Goal: Task Accomplishment & Management: Use online tool/utility

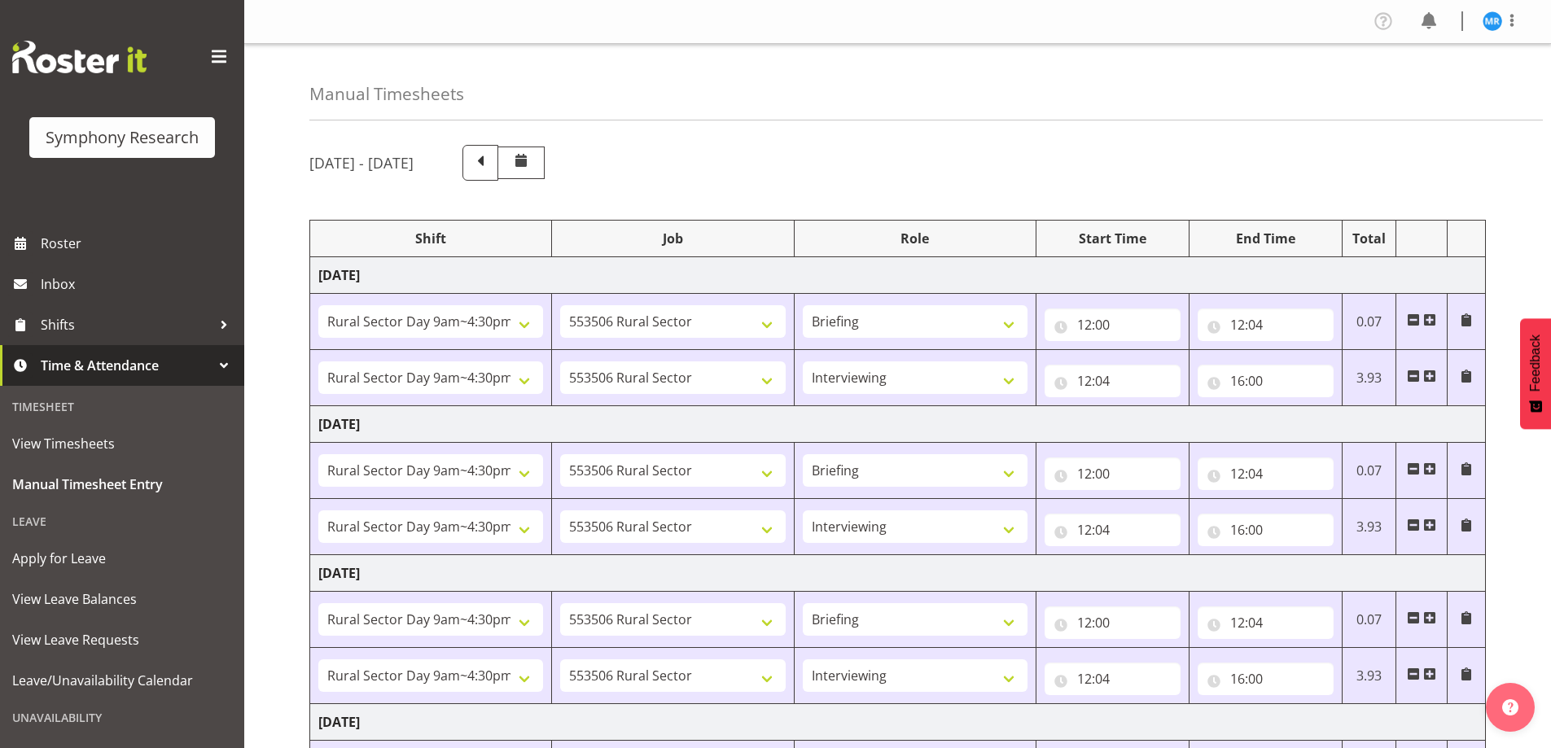
select select "81561"
select select "10587"
select select "81561"
select select "10587"
select select "47"
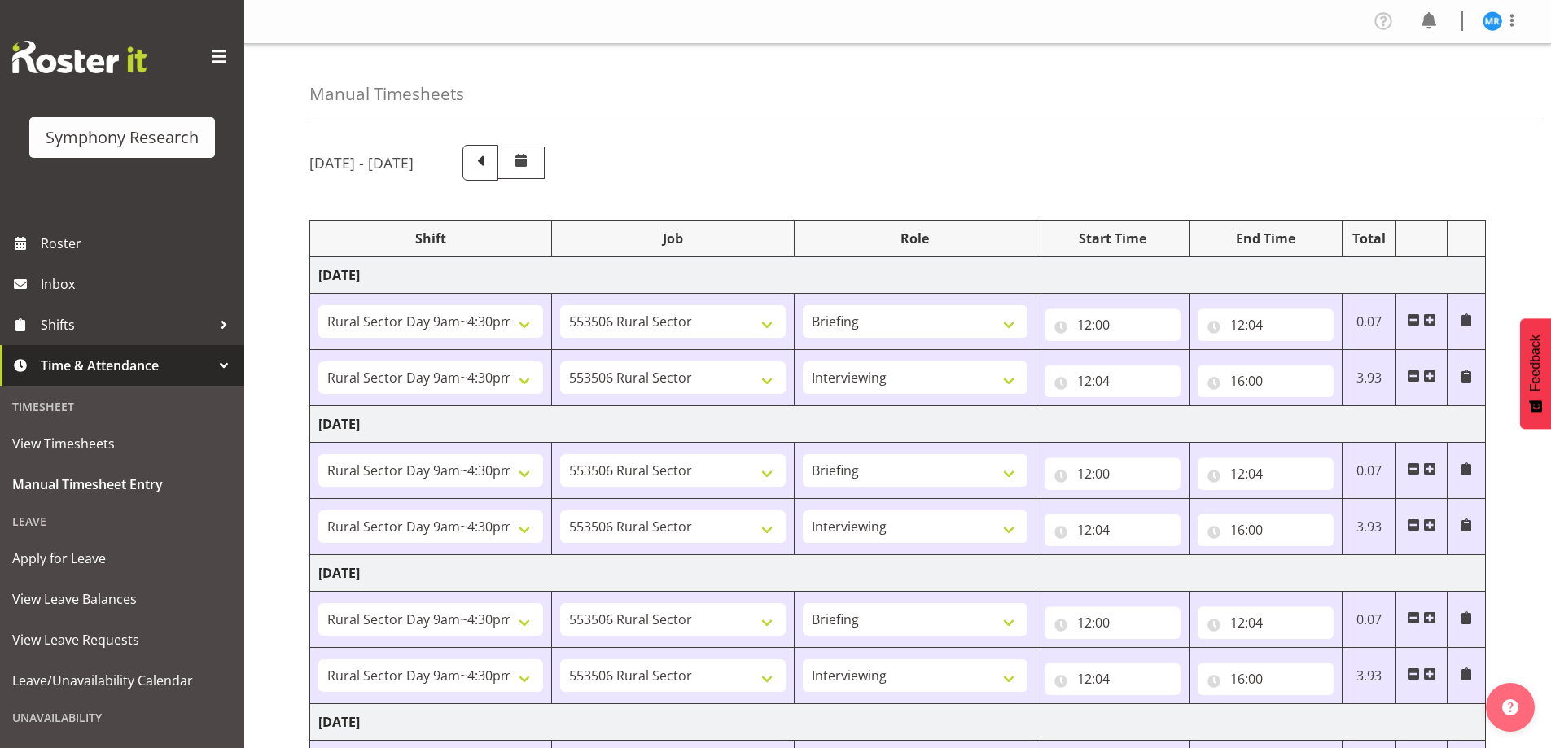
select select "81561"
select select "10587"
select select "81561"
select select "10587"
select select "47"
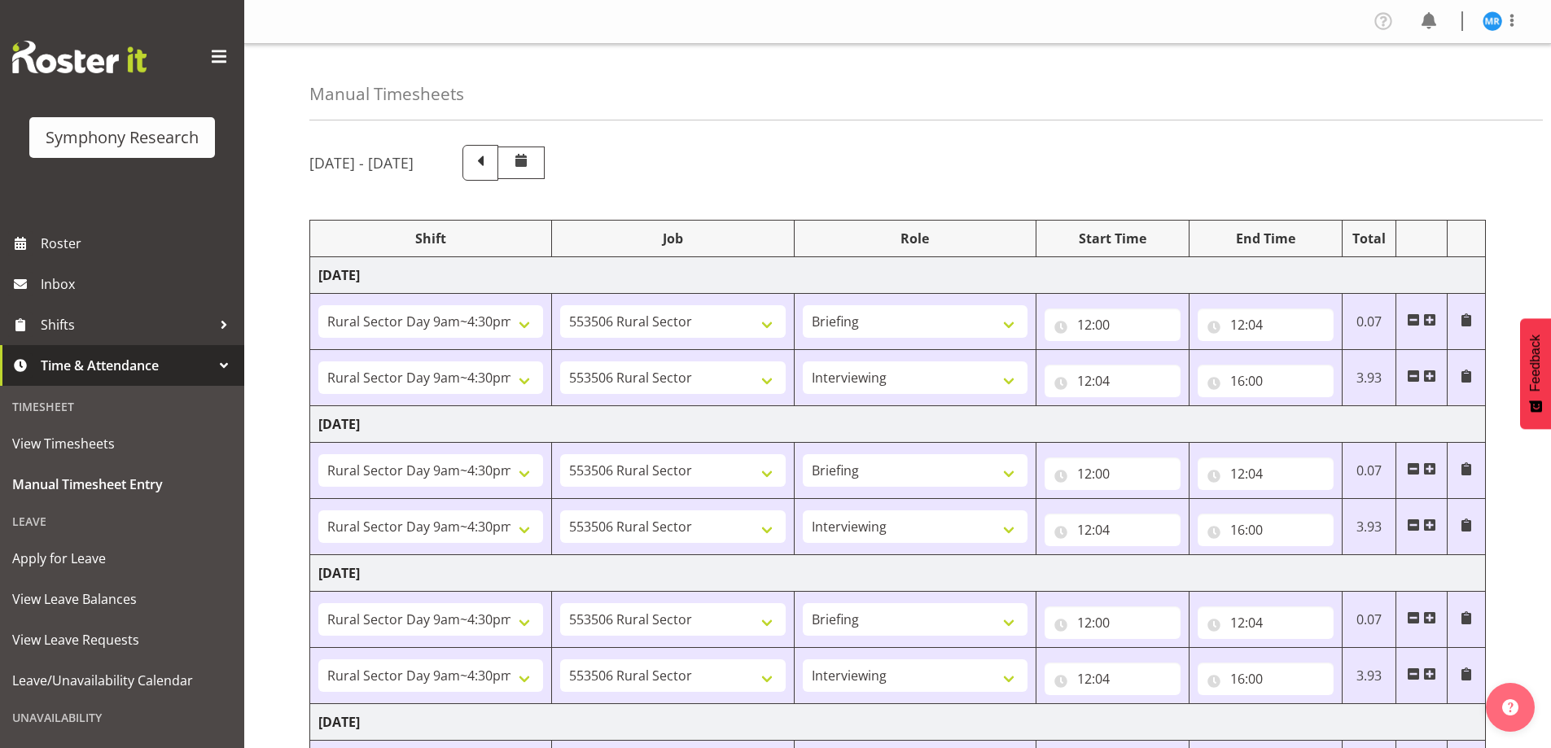
select select "81561"
select select "10587"
select select "81561"
select select "10587"
select select "47"
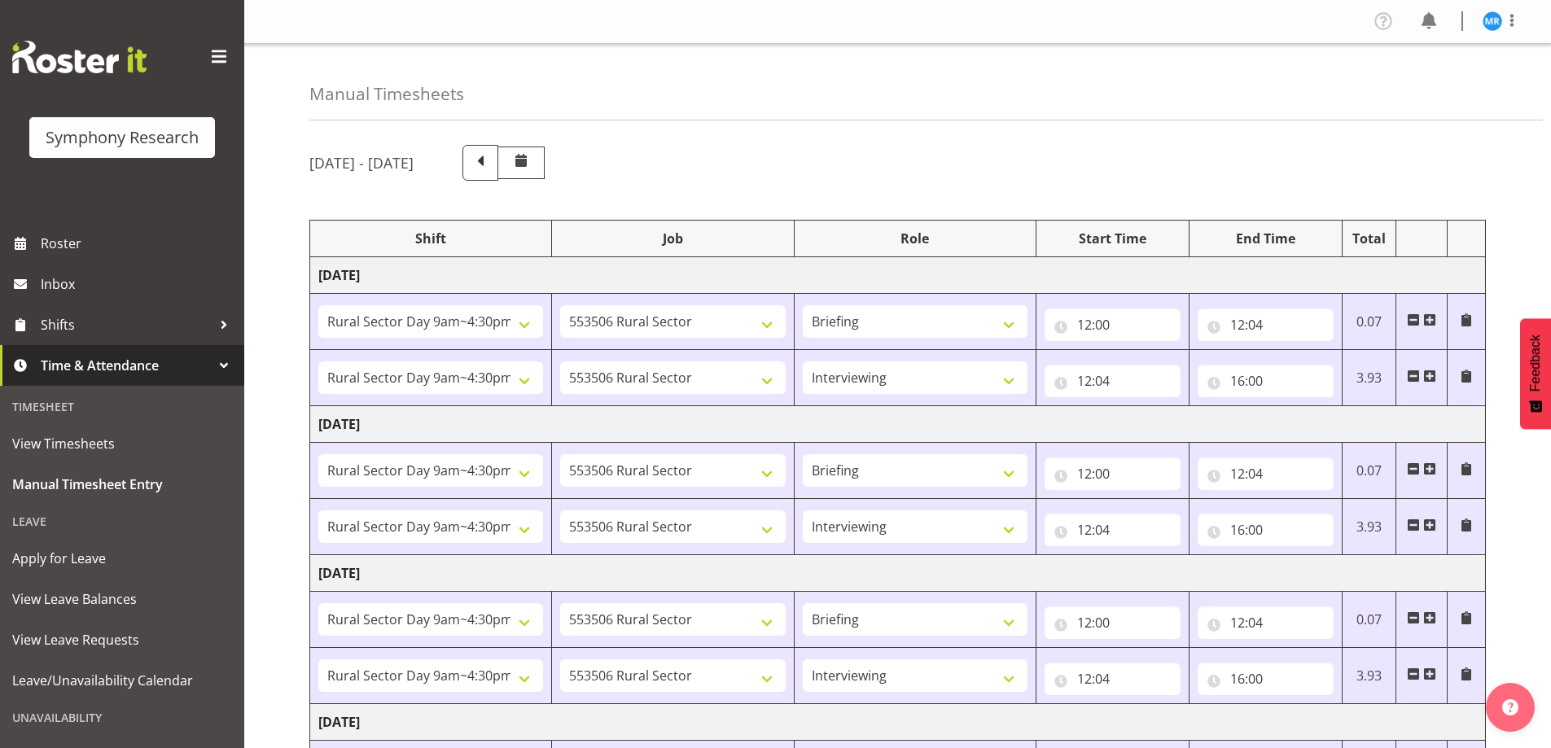
select select "81561"
select select "10587"
select select "47"
select select "81561"
select select "10587"
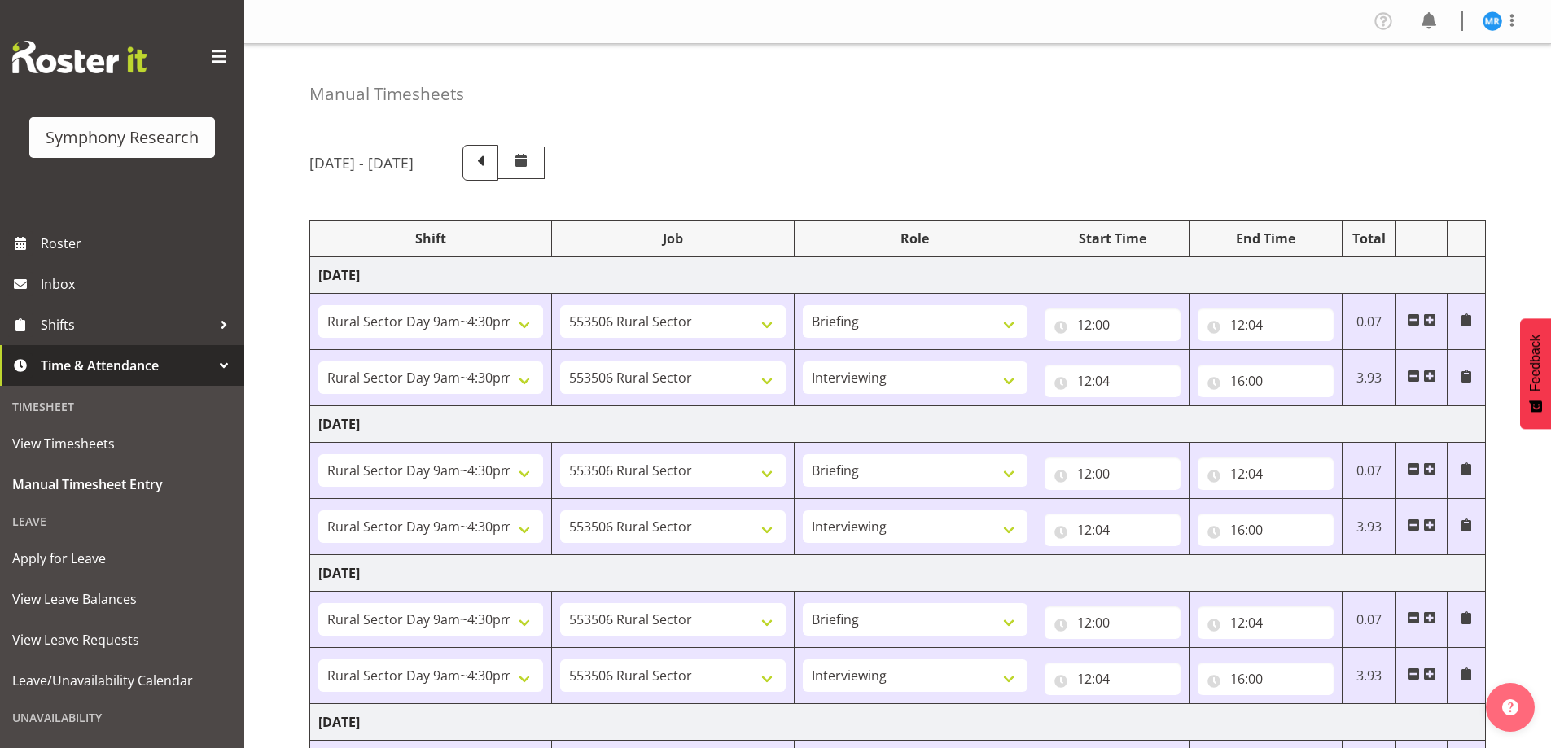
select select "47"
select select "81299"
select select "10587"
select select "81299"
select select "10587"
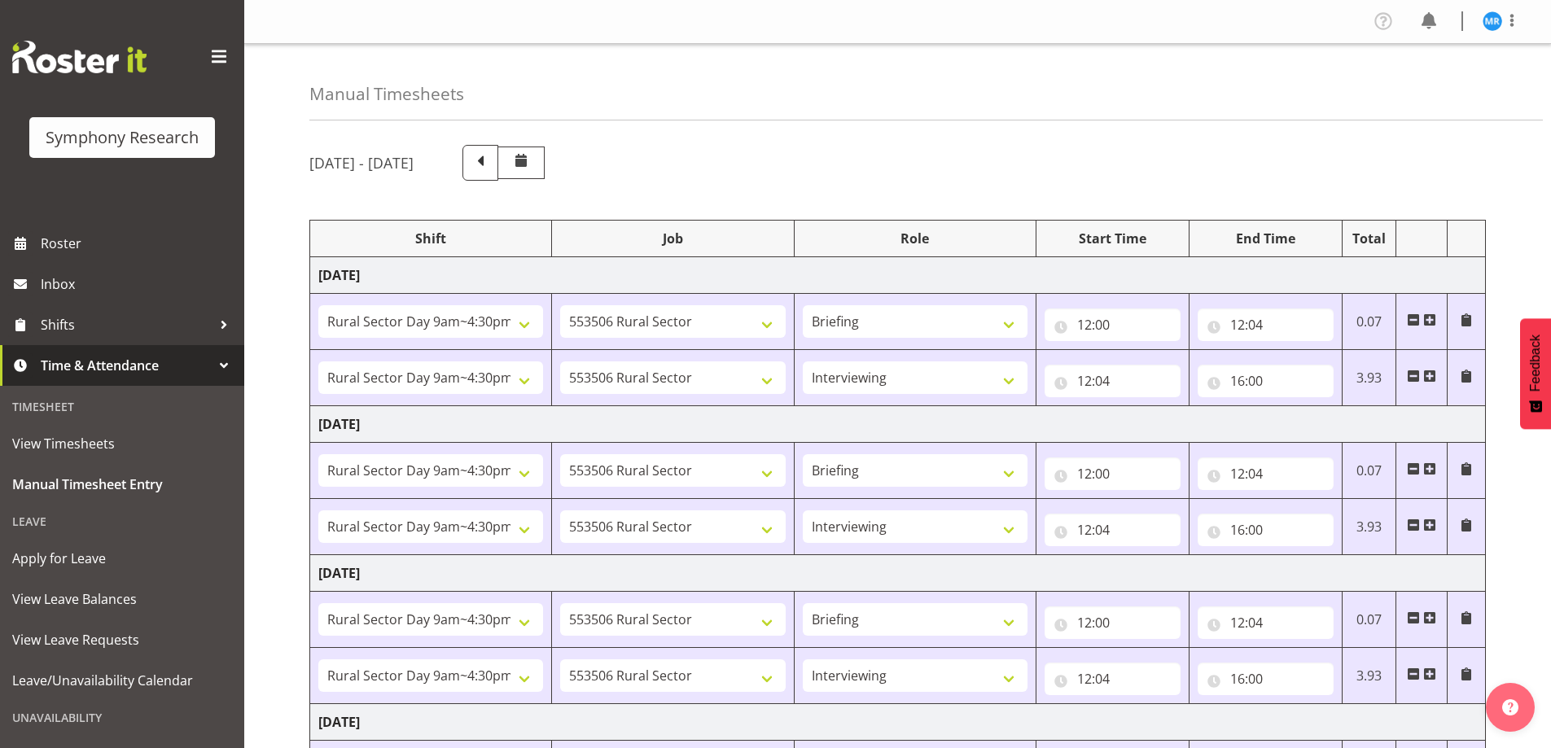
select select "47"
select select "81299"
select select "10587"
select select "47"
select select "81299"
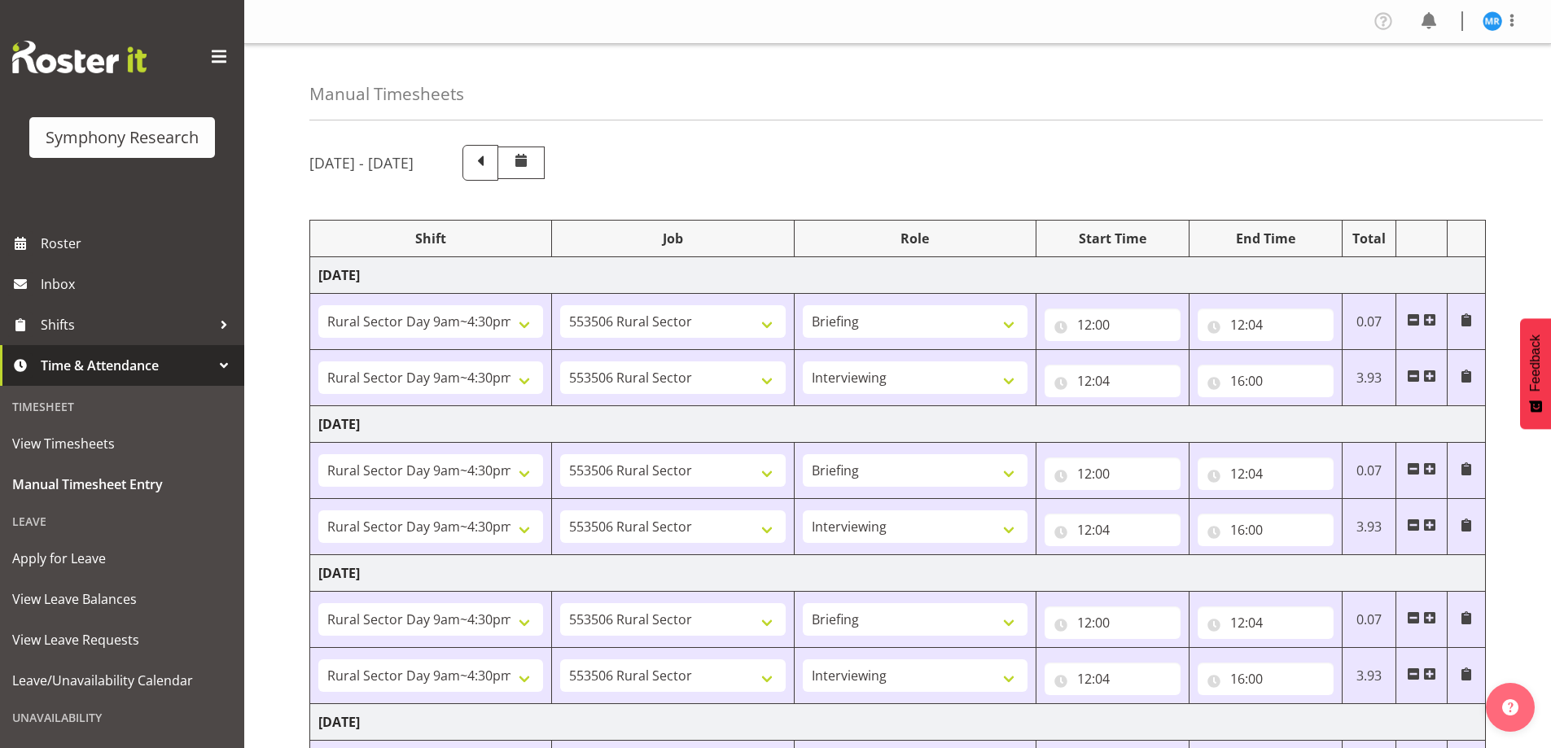
select select "10587"
select select "81299"
select select "10587"
select select "47"
select select "41319"
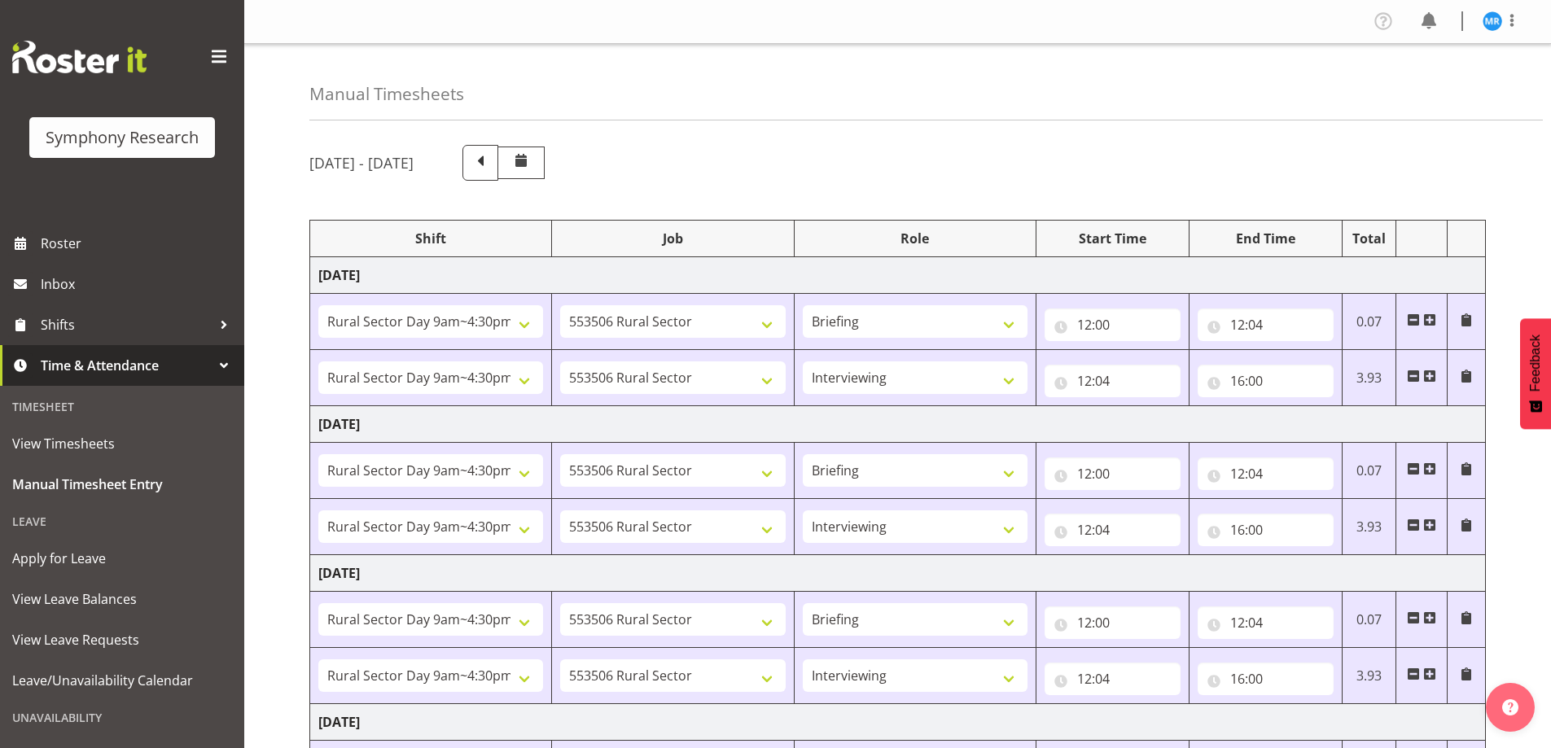
select select "10527"
select select "47"
select select "41319"
select select "10527"
select select "47"
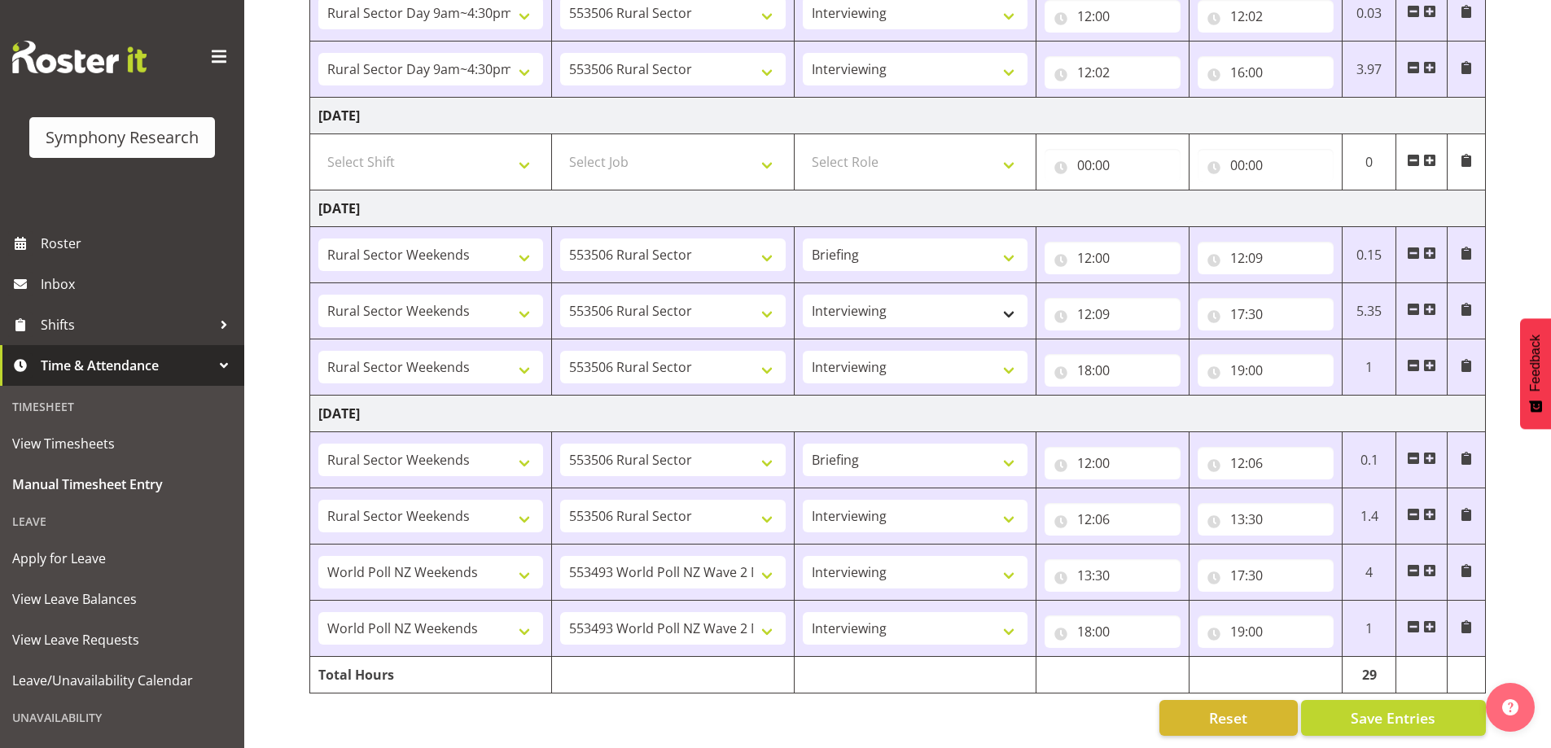
scroll to position [768, 0]
